Goal: Task Accomplishment & Management: Manage account settings

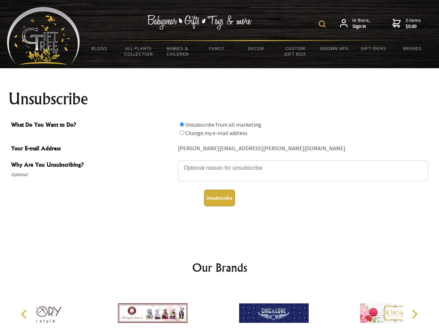
click at [324, 24] on img at bounding box center [322, 24] width 7 height 7
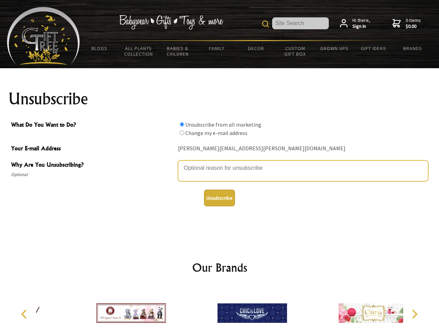
click at [220, 163] on textarea "Why Are You Unsubscribing?" at bounding box center [303, 170] width 250 height 21
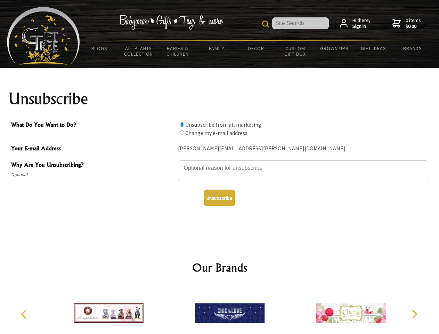
click at [182, 124] on input "What Do You Want to Do?" at bounding box center [182, 124] width 5 height 5
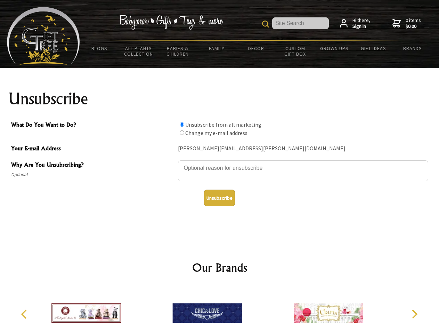
click at [182, 133] on input "What Do You Want to Do?" at bounding box center [182, 132] width 5 height 5
radio input "true"
click at [220, 198] on button "Unsubscribe" at bounding box center [219, 198] width 31 height 17
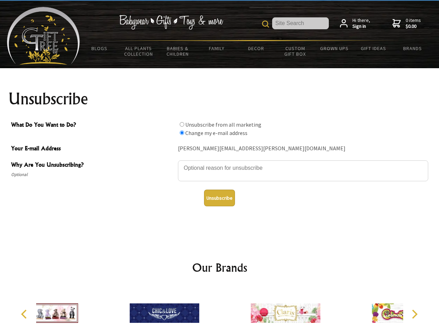
click at [225, 310] on div at bounding box center [285, 314] width 121 height 54
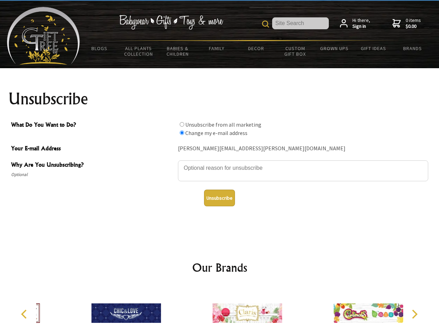
click at [25, 314] on icon "Previous" at bounding box center [24, 314] width 9 height 9
click at [415, 314] on icon "Next" at bounding box center [414, 314] width 9 height 9
